Goal: Task Accomplishment & Management: Manage account settings

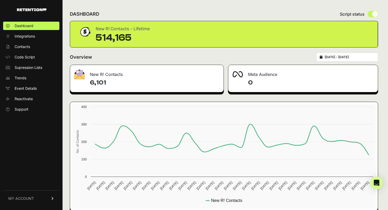
click at [27, 198] on span "MY ACCOUNT" at bounding box center [21, 197] width 26 height 5
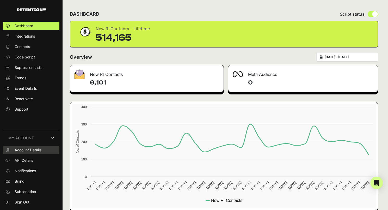
click at [38, 150] on span "Account Details" at bounding box center [28, 149] width 27 height 5
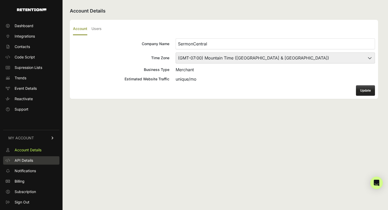
click at [29, 162] on span "API Details" at bounding box center [24, 159] width 18 height 5
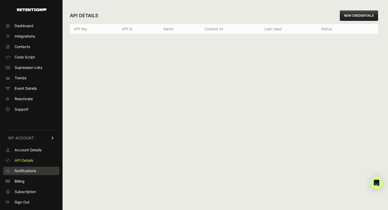
click at [29, 173] on span "Notifications" at bounding box center [25, 170] width 21 height 5
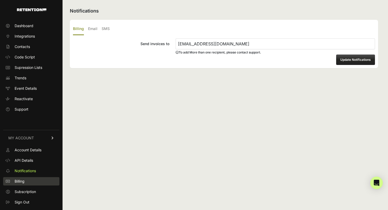
click at [26, 181] on link "Billing" at bounding box center [31, 181] width 56 height 8
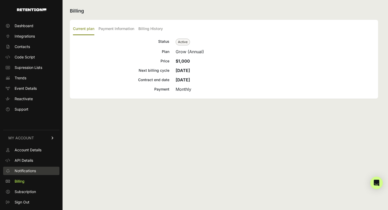
click at [33, 172] on span "Notifications" at bounding box center [25, 170] width 21 height 5
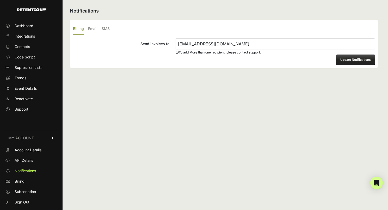
click at [97, 28] on ul "Billing Email SMS" at bounding box center [224, 29] width 302 height 12
click at [93, 28] on label "Email" at bounding box center [92, 29] width 9 height 12
click at [0, 0] on input "Email" at bounding box center [0, 0] width 0 height 0
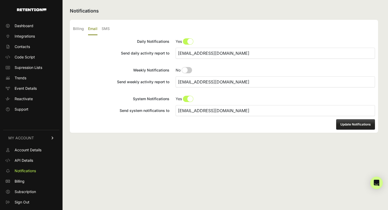
click at [188, 42] on input "Daily Notifications No Yes" at bounding box center [274, 41] width 199 height 6
radio input "true"
click at [182, 69] on input "Weekly Notifications No Yes" at bounding box center [274, 70] width 199 height 6
radio input "true"
click at [347, 125] on button "Update Notifications" at bounding box center [355, 124] width 39 height 10
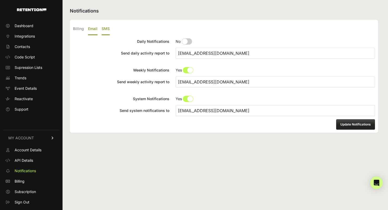
click at [104, 28] on label "SMS" at bounding box center [106, 29] width 8 height 12
click at [0, 0] on input "SMS" at bounding box center [0, 0] width 0 height 0
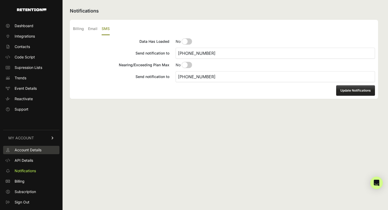
click at [30, 151] on span "Account Details" at bounding box center [28, 149] width 27 height 5
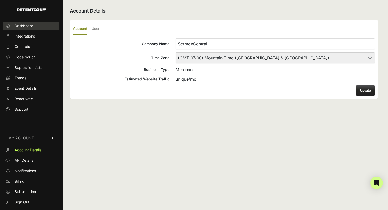
click at [24, 26] on span "Dashboard" at bounding box center [24, 25] width 19 height 5
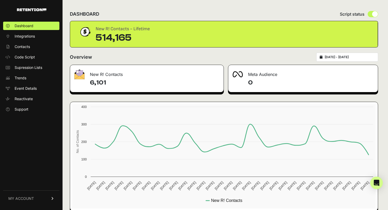
click at [33, 198] on link "MY ACCOUNT" at bounding box center [31, 198] width 56 height 16
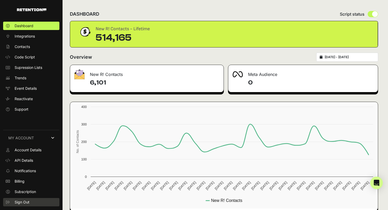
click at [28, 202] on span "Sign Out" at bounding box center [22, 201] width 15 height 5
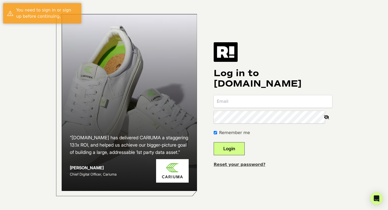
click at [252, 106] on input "email" at bounding box center [272, 101] width 118 height 12
type input "[EMAIL_ADDRESS][DOMAIN_NAME]"
click at [244, 150] on button "Login" at bounding box center [228, 148] width 31 height 13
